Goal: Information Seeking & Learning: Learn about a topic

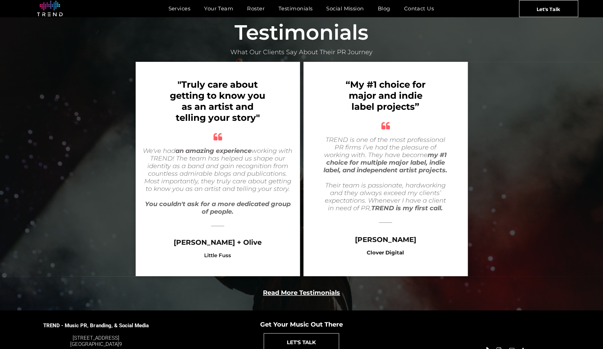
scroll to position [1321, 0]
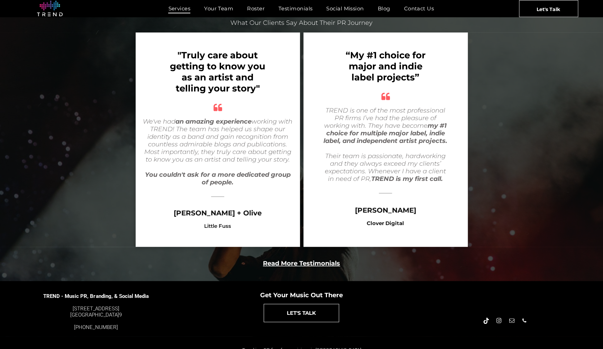
click at [180, 8] on span "Services" at bounding box center [179, 8] width 22 height 10
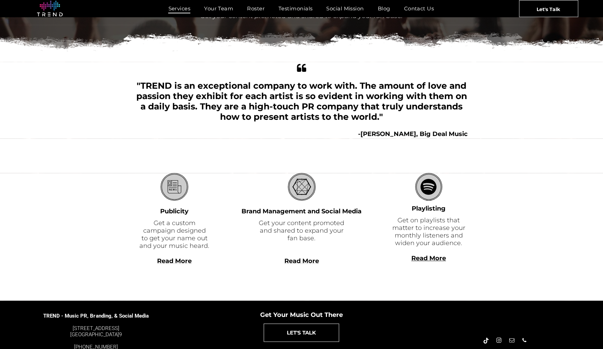
scroll to position [127, 0]
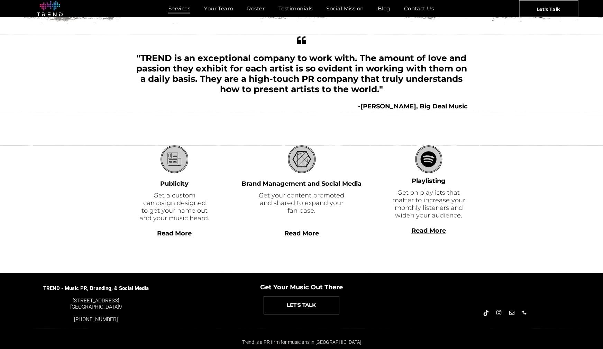
click at [429, 231] on b "Read More" at bounding box center [428, 231] width 35 height 8
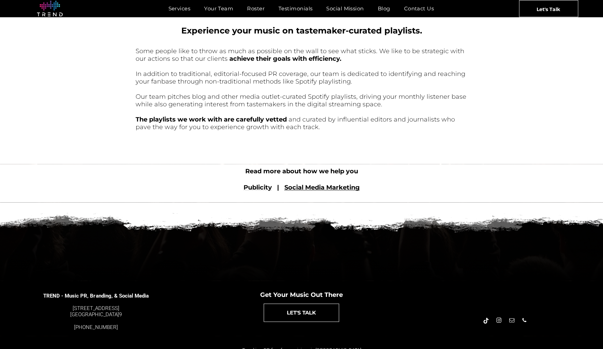
scroll to position [280, 0]
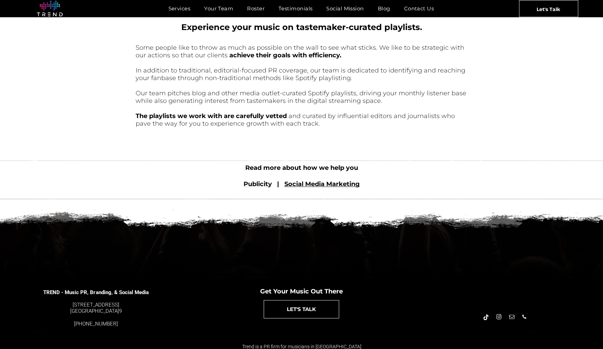
click at [257, 188] on font "Publicity" at bounding box center [257, 184] width 28 height 8
click at [263, 188] on font "Publicity" at bounding box center [257, 184] width 28 height 8
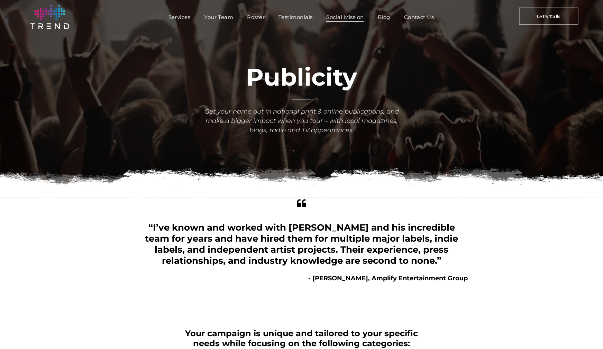
click at [344, 18] on span "Social Mission" at bounding box center [344, 17] width 37 height 10
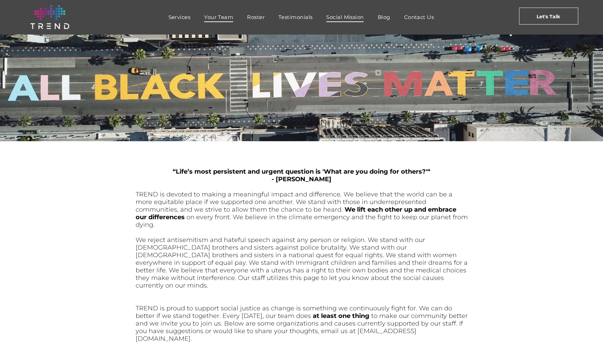
click at [223, 19] on span "Your Team" at bounding box center [218, 17] width 29 height 10
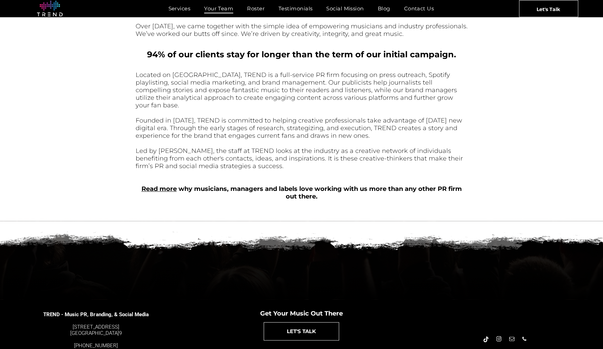
scroll to position [234, 0]
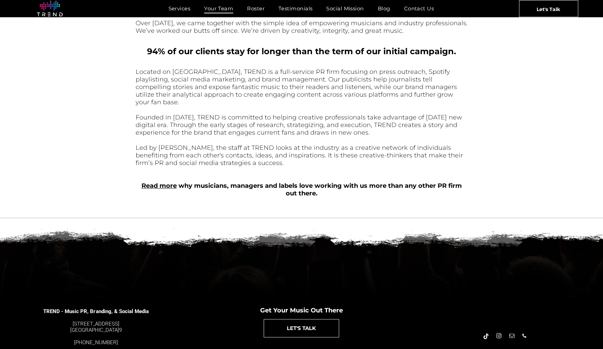
click at [167, 183] on link "Read more" at bounding box center [158, 186] width 35 height 8
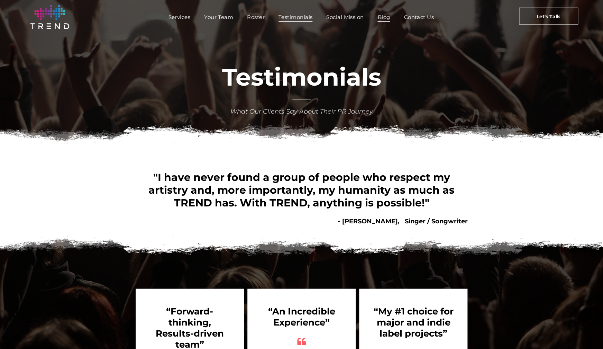
click at [383, 16] on span "Blog" at bounding box center [383, 17] width 12 height 10
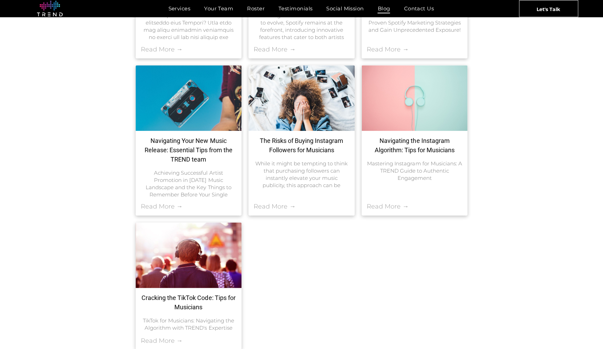
scroll to position [265, 0]
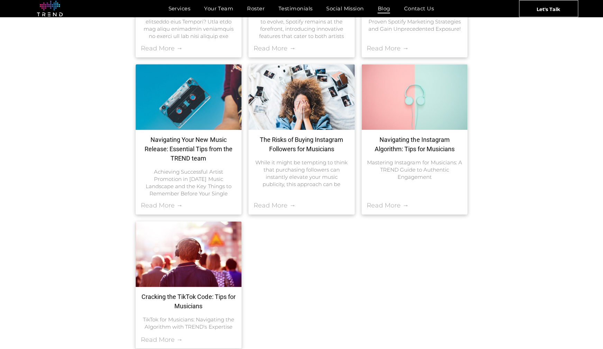
click at [187, 150] on link "Navigating Your New Music Release: Essential Tips from the TREND team" at bounding box center [189, 149] width 96 height 28
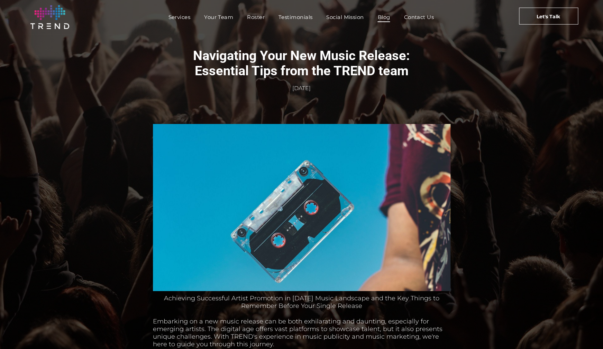
click at [385, 16] on span "Blog" at bounding box center [383, 17] width 12 height 10
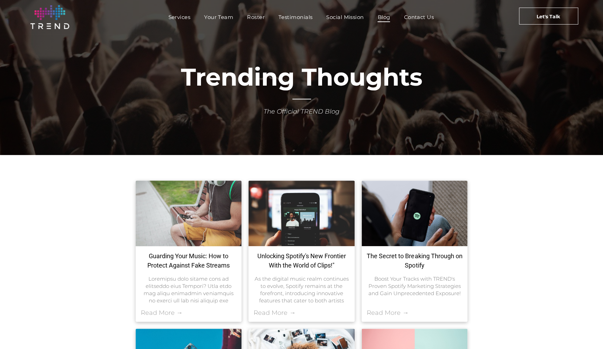
click at [181, 207] on div at bounding box center [188, 213] width 112 height 69
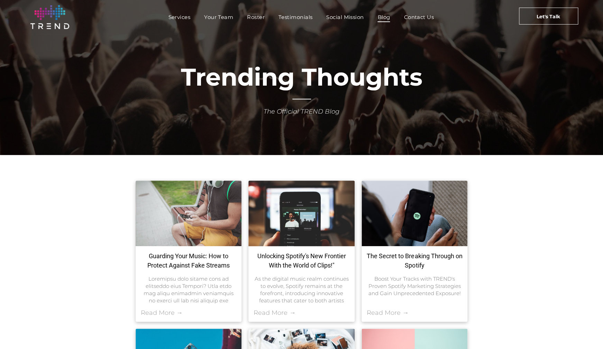
click at [304, 200] on div at bounding box center [301, 213] width 112 height 69
